Goal: Transaction & Acquisition: Purchase product/service

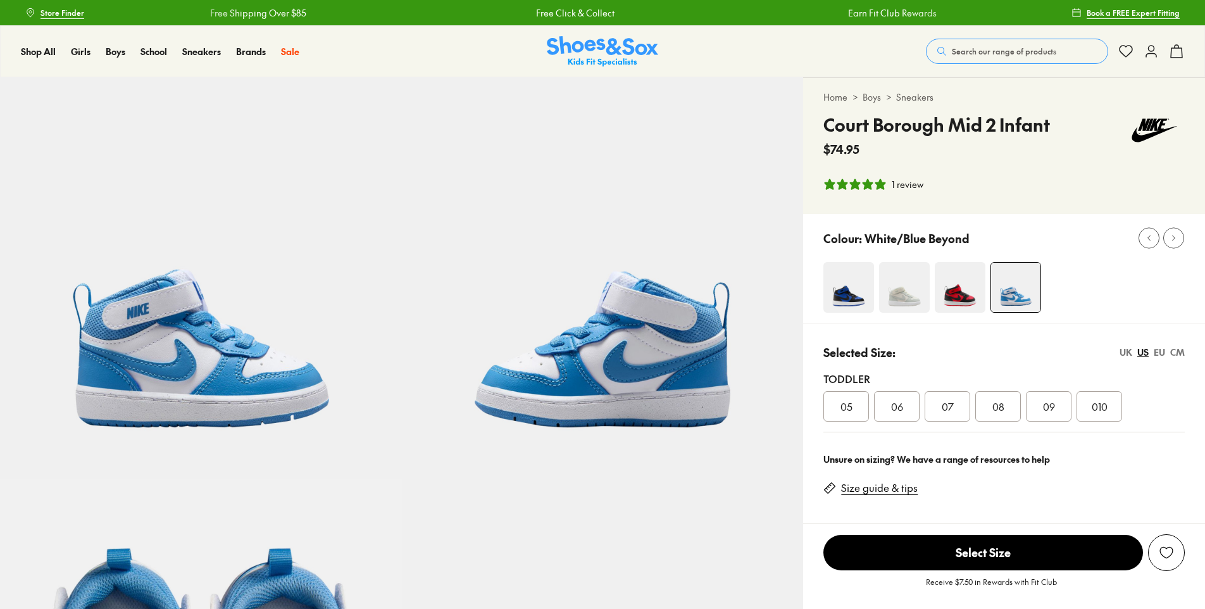
select select "*"
click at [1005, 50] on span "Search our range of products" at bounding box center [1004, 51] width 104 height 11
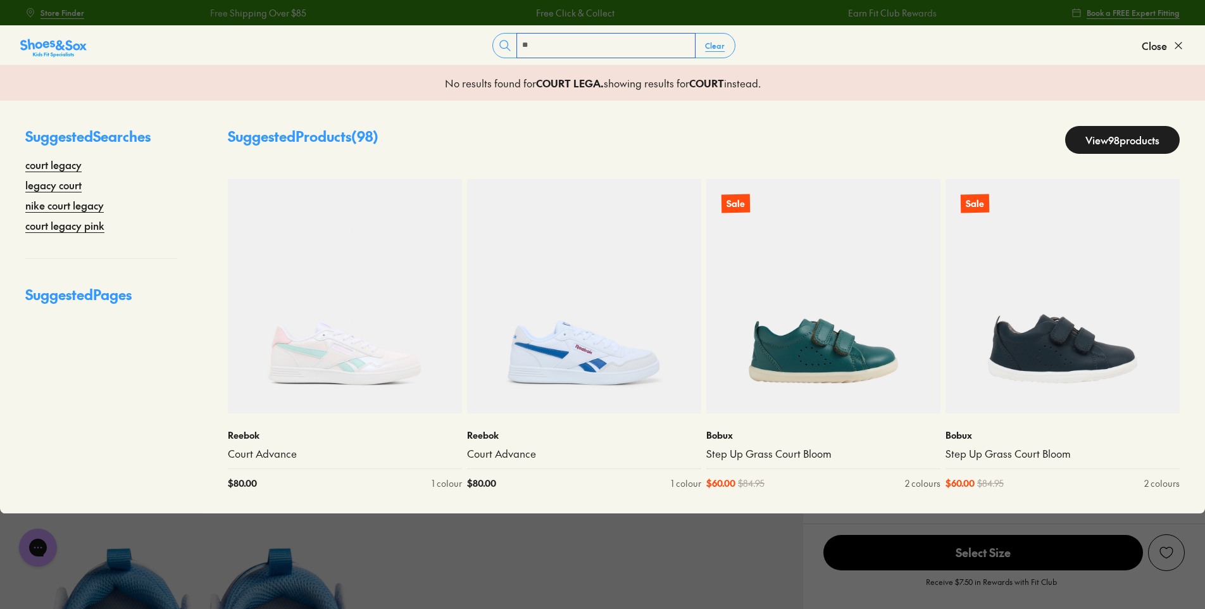
type input "*"
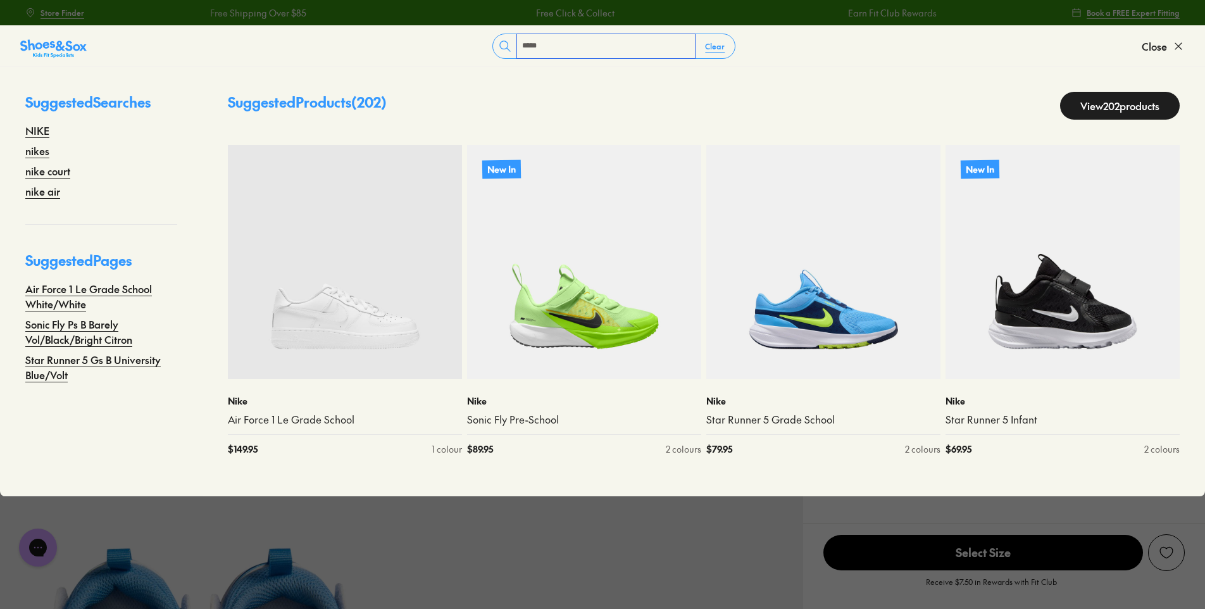
type input "****"
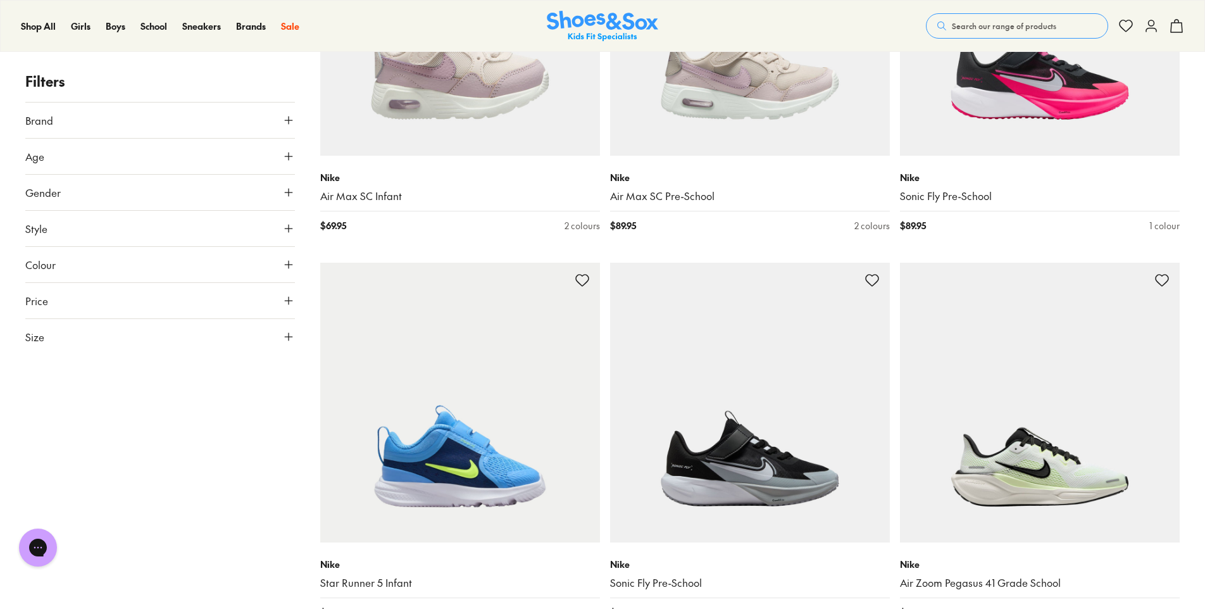
scroll to position [2020, 0]
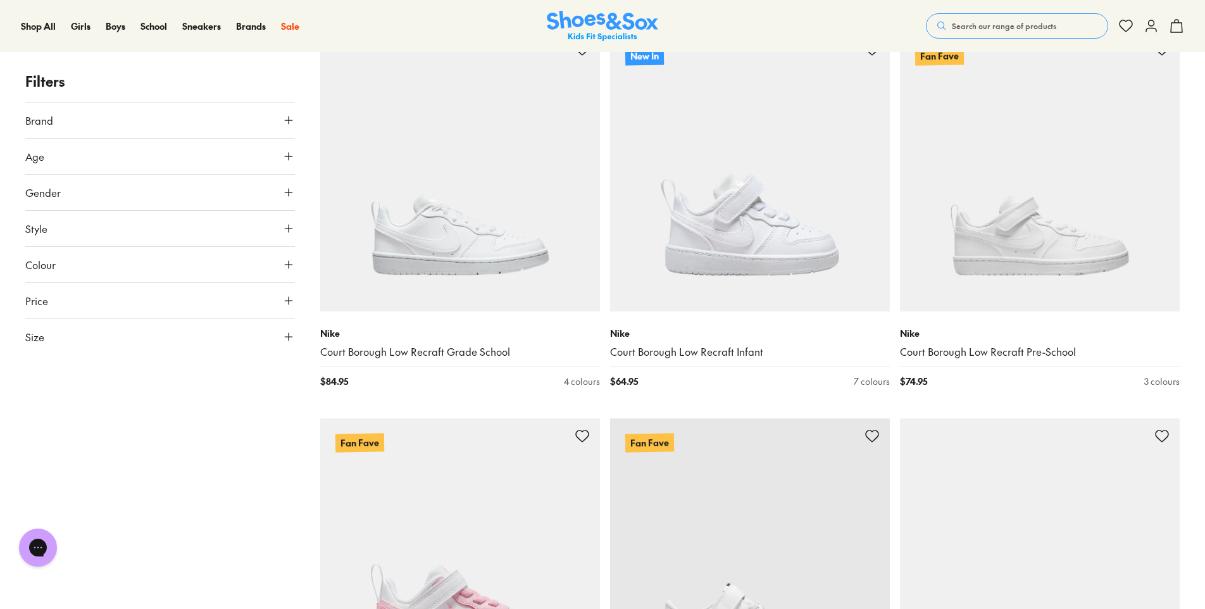
click at [988, 24] on span "Search our range of products" at bounding box center [1004, 25] width 104 height 11
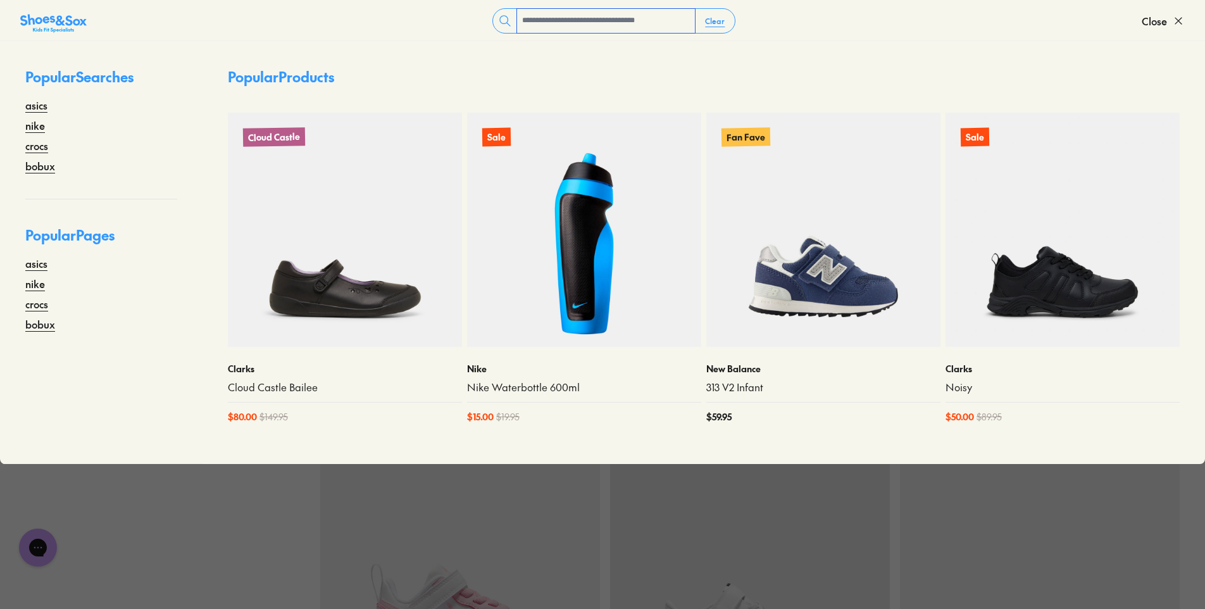
scroll to position [8270, 0]
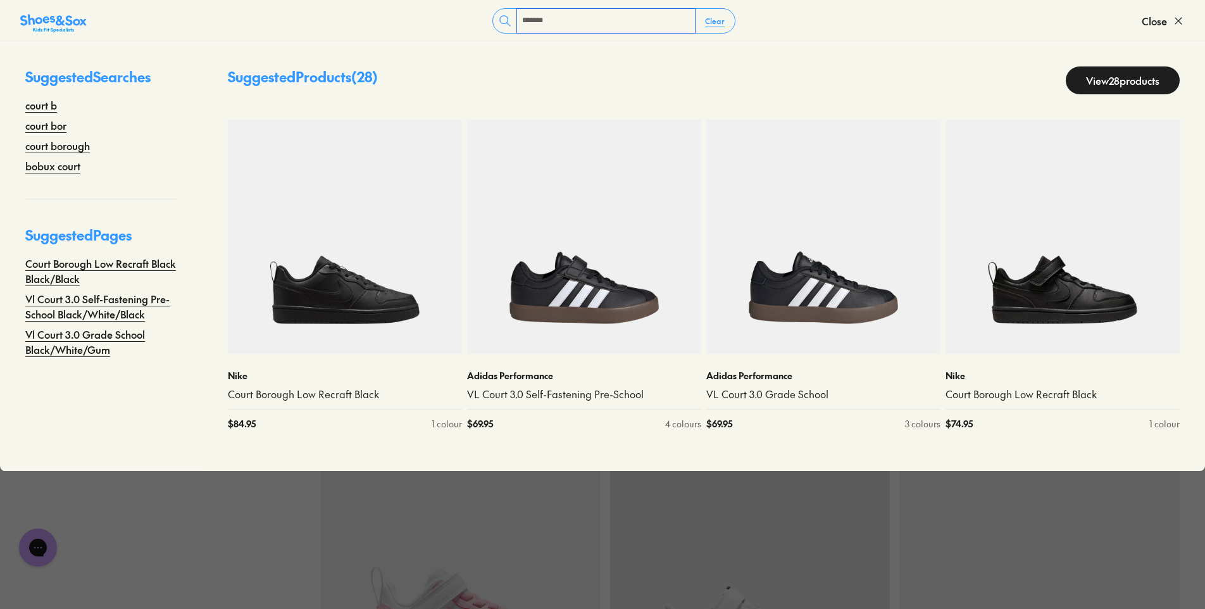
type input "**********"
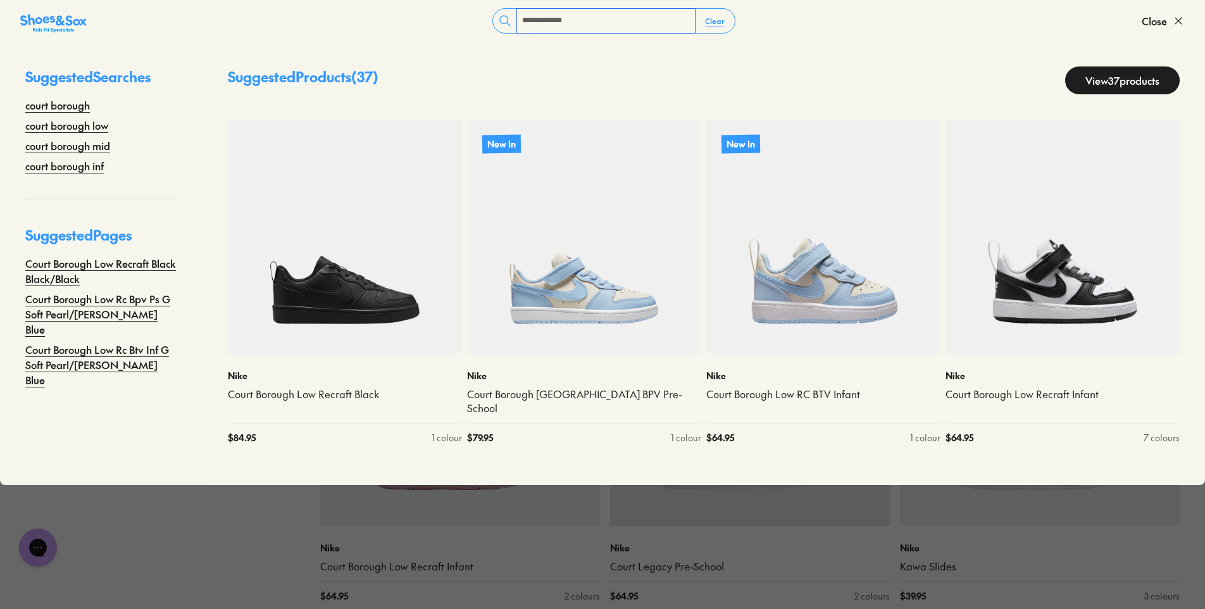
scroll to position [8448, 0]
click at [609, 299] on img at bounding box center [584, 237] width 234 height 234
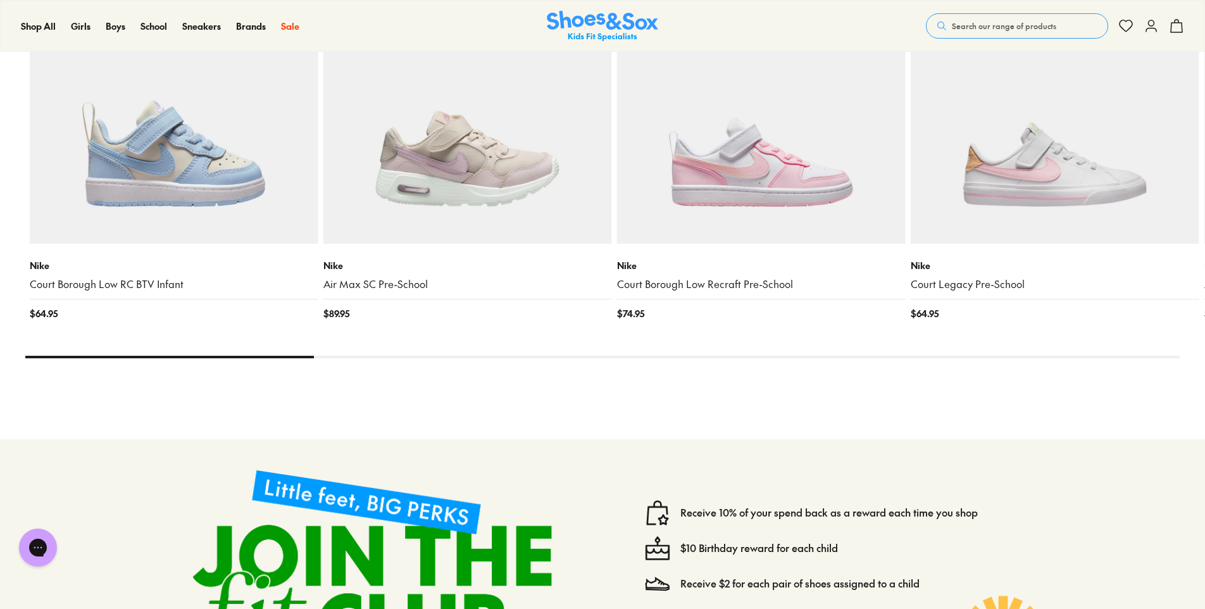
select select "*"
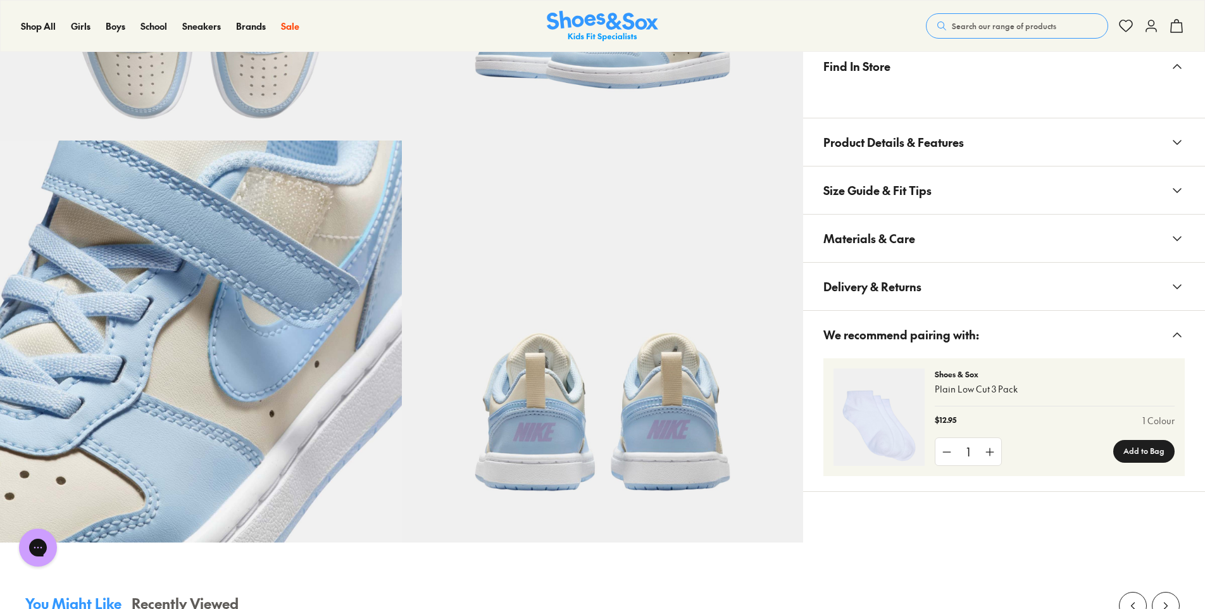
scroll to position [594, 0]
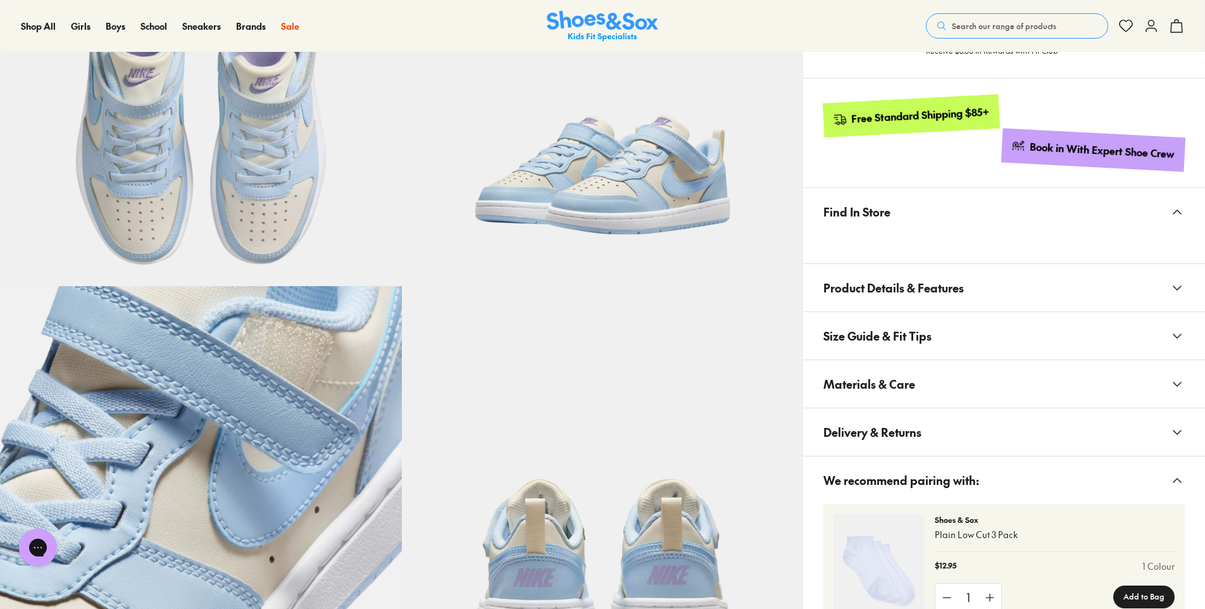
click at [936, 393] on button "Materials & Care" at bounding box center [1004, 383] width 402 height 47
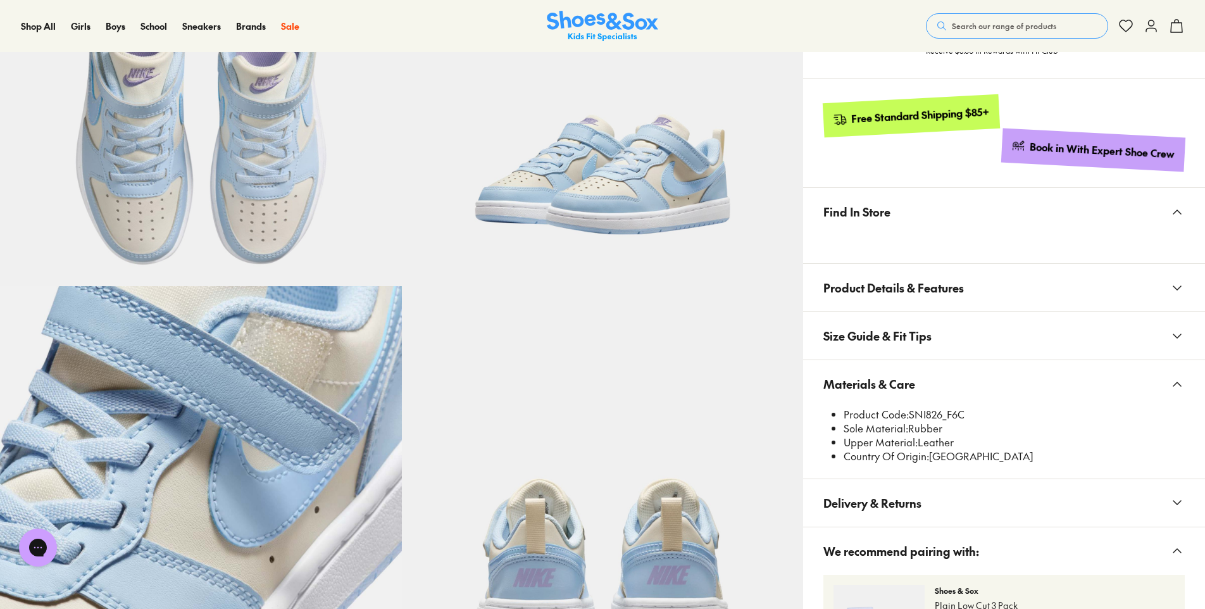
click at [1000, 26] on span "Search our range of products" at bounding box center [1004, 25] width 104 height 11
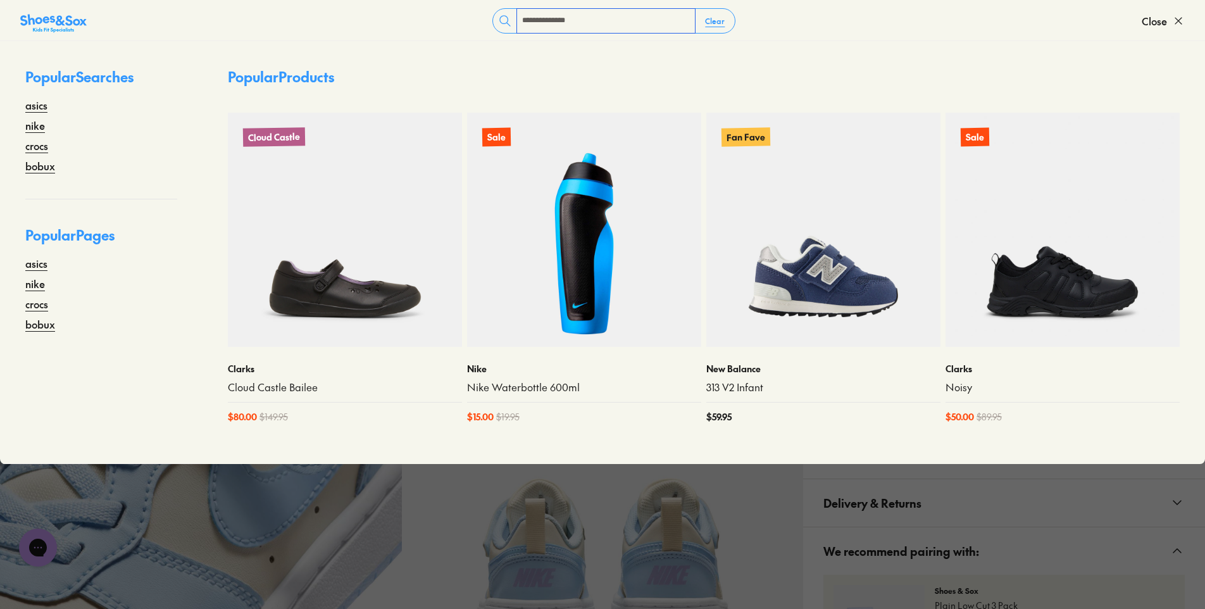
type input "**********"
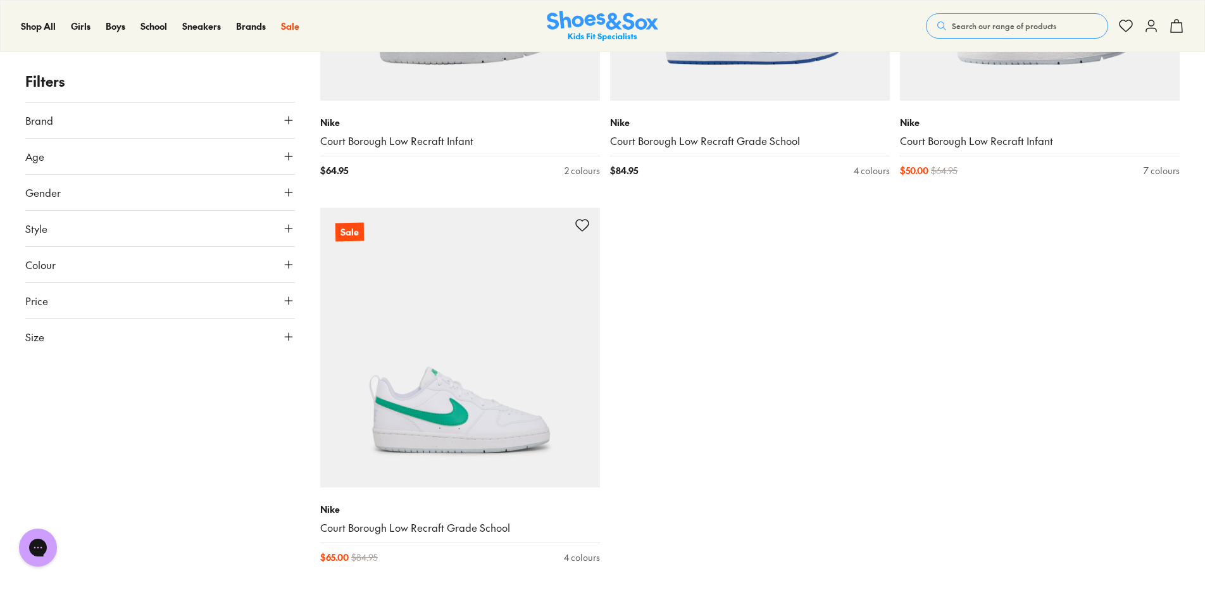
scroll to position [4619, 0]
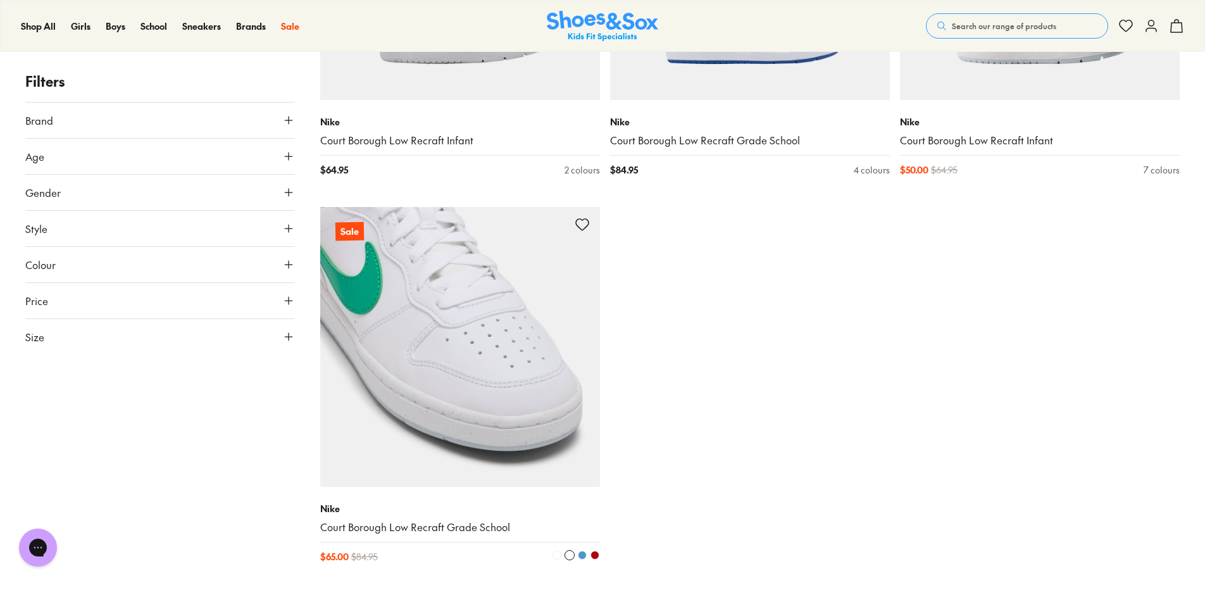
click at [444, 431] on img at bounding box center [460, 347] width 280 height 280
click at [420, 444] on img at bounding box center [460, 347] width 280 height 280
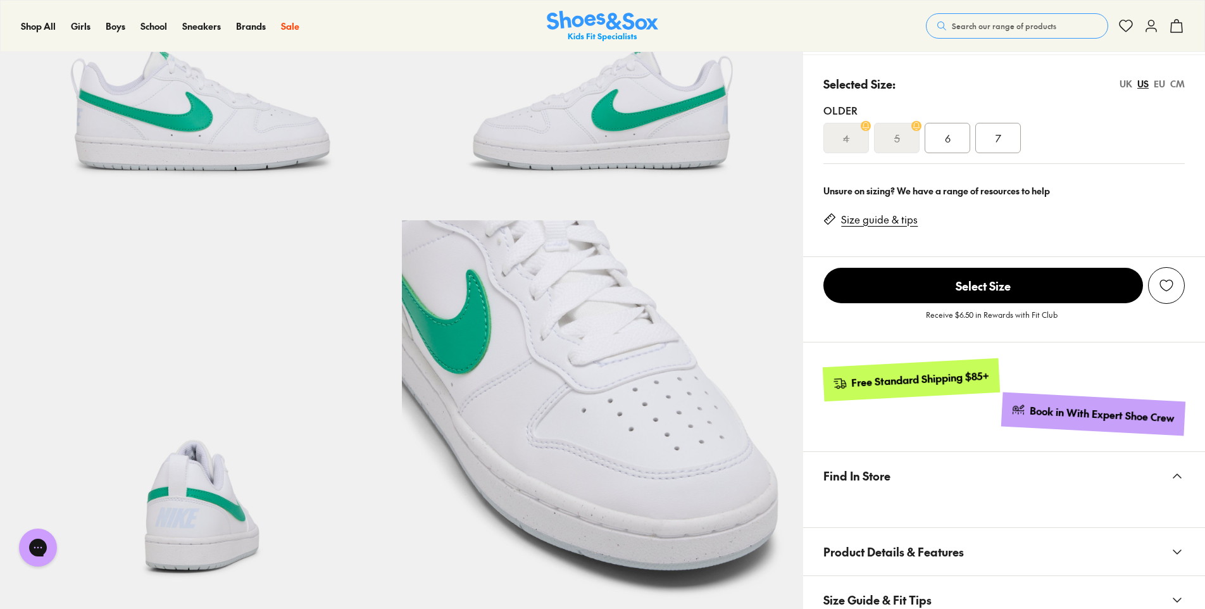
select select "*"
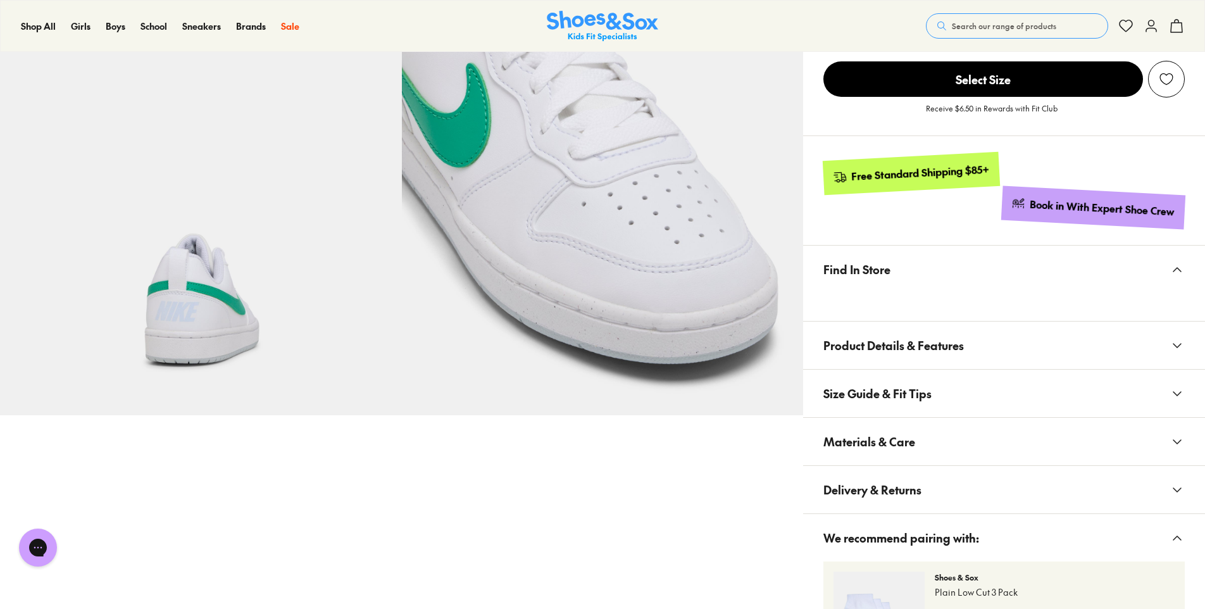
click at [869, 437] on span "Materials & Care" at bounding box center [869, 441] width 92 height 37
